Goal: Transaction & Acquisition: Subscribe to service/newsletter

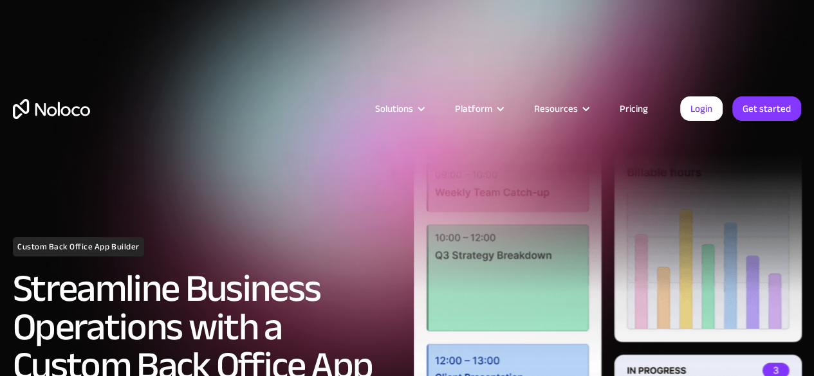
click at [619, 107] on link "Pricing" at bounding box center [633, 108] width 60 height 17
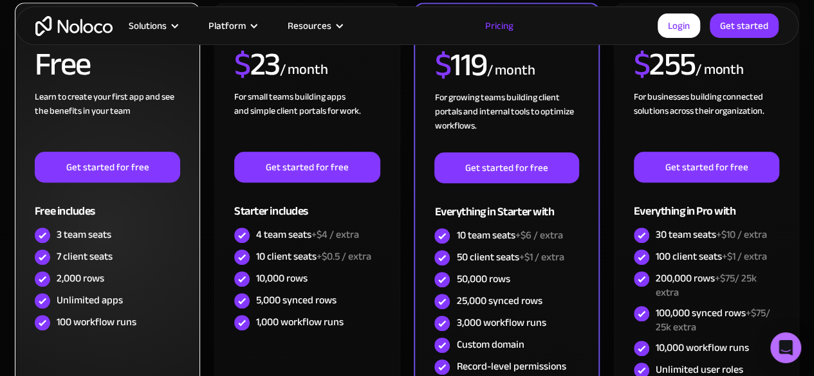
scroll to position [485, 0]
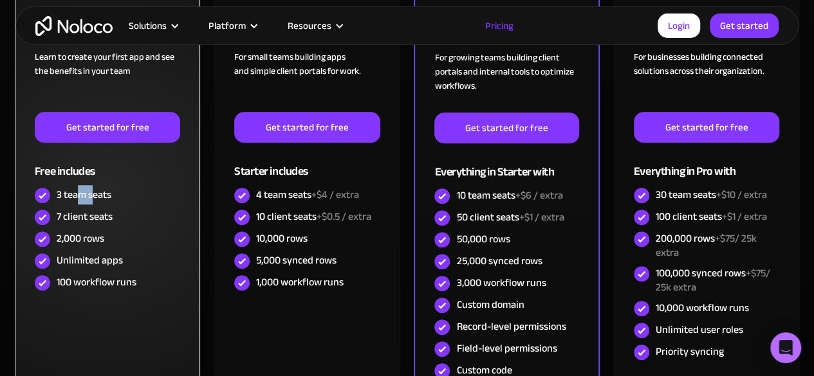
drag, startPoint x: 75, startPoint y: 195, endPoint x: 102, endPoint y: 204, distance: 28.5
click at [102, 204] on div "3 team seats" at bounding box center [107, 196] width 145 height 22
click at [75, 232] on div "2,000 rows" at bounding box center [81, 239] width 48 height 14
click at [87, 232] on div "2,000 rows" at bounding box center [81, 239] width 48 height 14
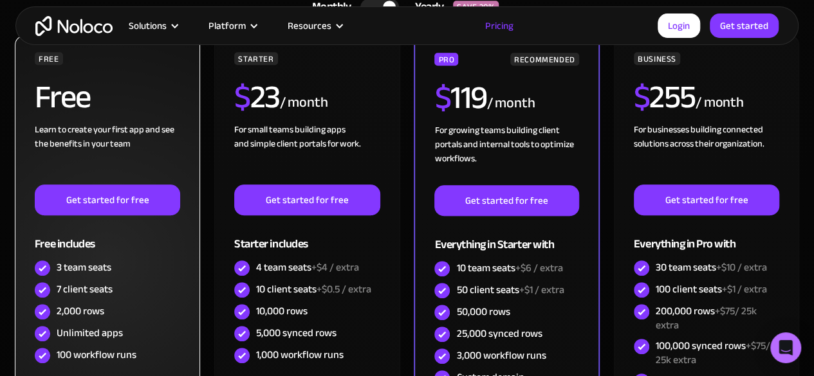
scroll to position [400, 0]
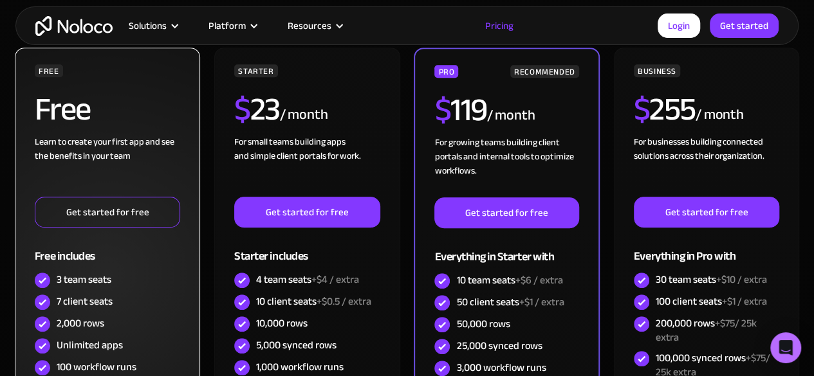
drag, startPoint x: 108, startPoint y: 232, endPoint x: 111, endPoint y: 219, distance: 12.5
click at [111, 219] on div "FREE Free Learn to create your first app and see the benefits in your team ‍ Ge…" at bounding box center [107, 221] width 145 height 315
click at [111, 219] on link "Get started for free" at bounding box center [107, 212] width 145 height 31
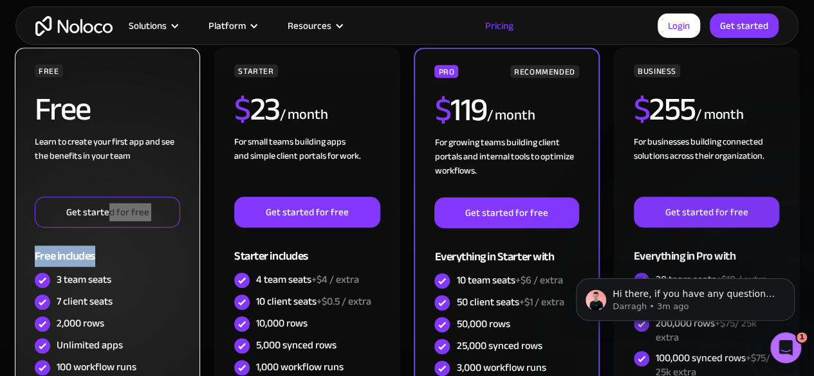
scroll to position [0, 0]
